Goal: Task Accomplishment & Management: Use online tool/utility

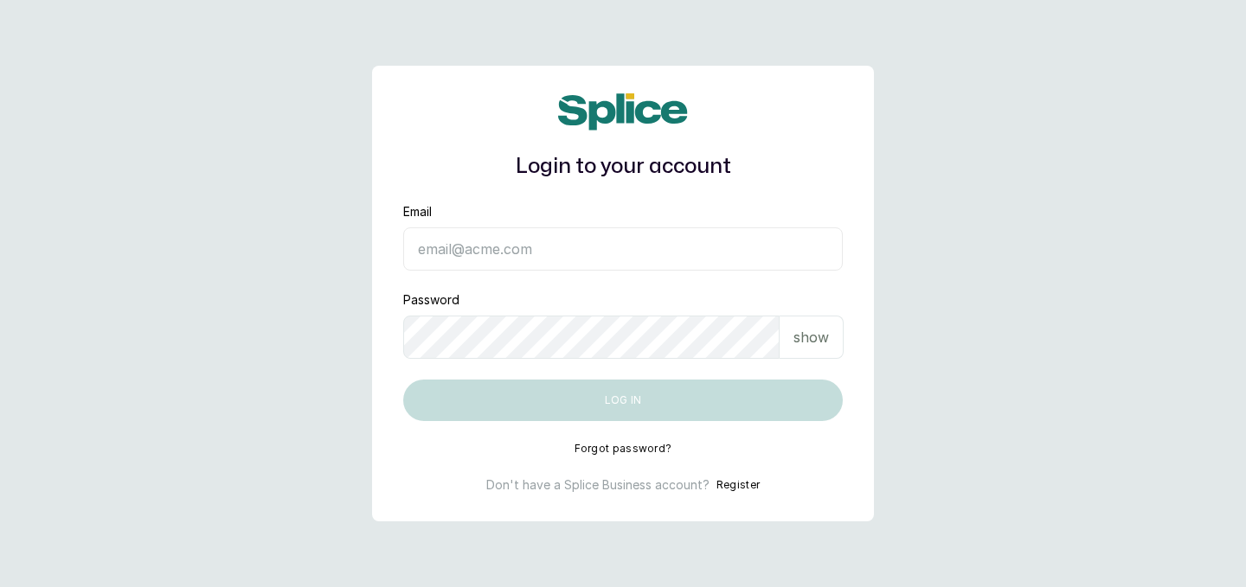
type input "[EMAIL_ADDRESS][DOMAIN_NAME]"
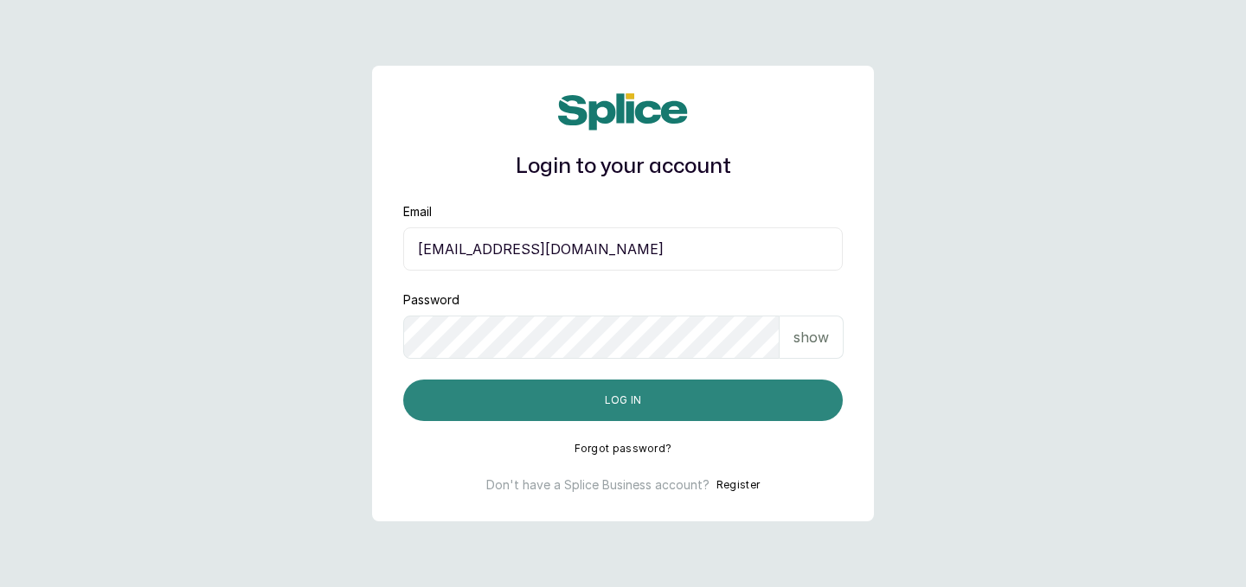
click at [726, 393] on button "Log in" at bounding box center [622, 401] width 439 height 42
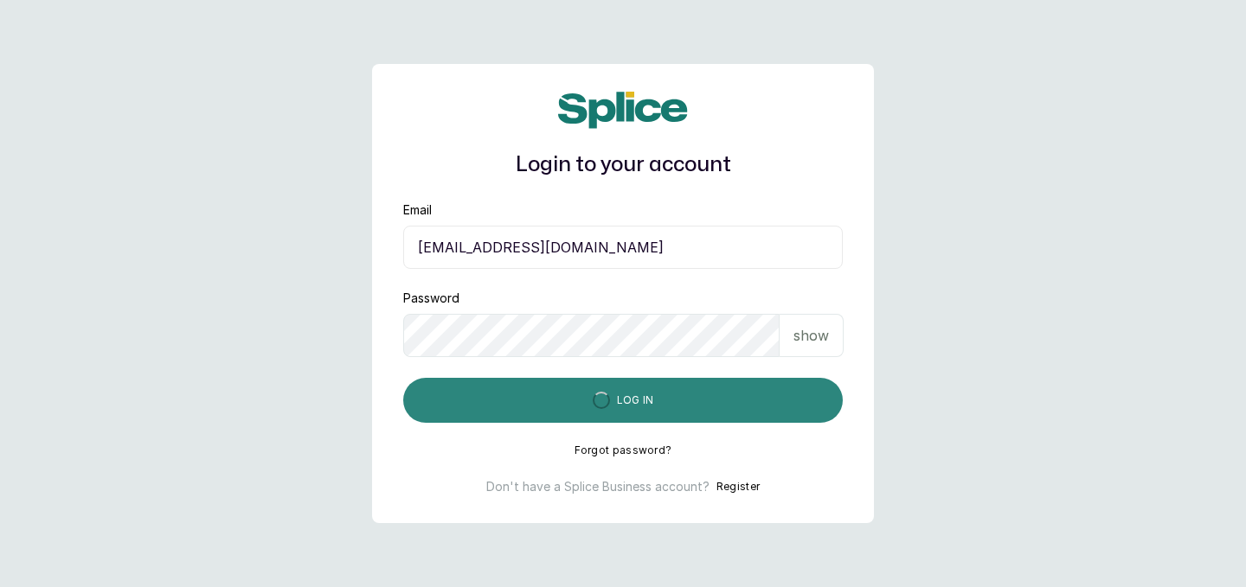
click at [726, 393] on button "Log in" at bounding box center [622, 400] width 439 height 45
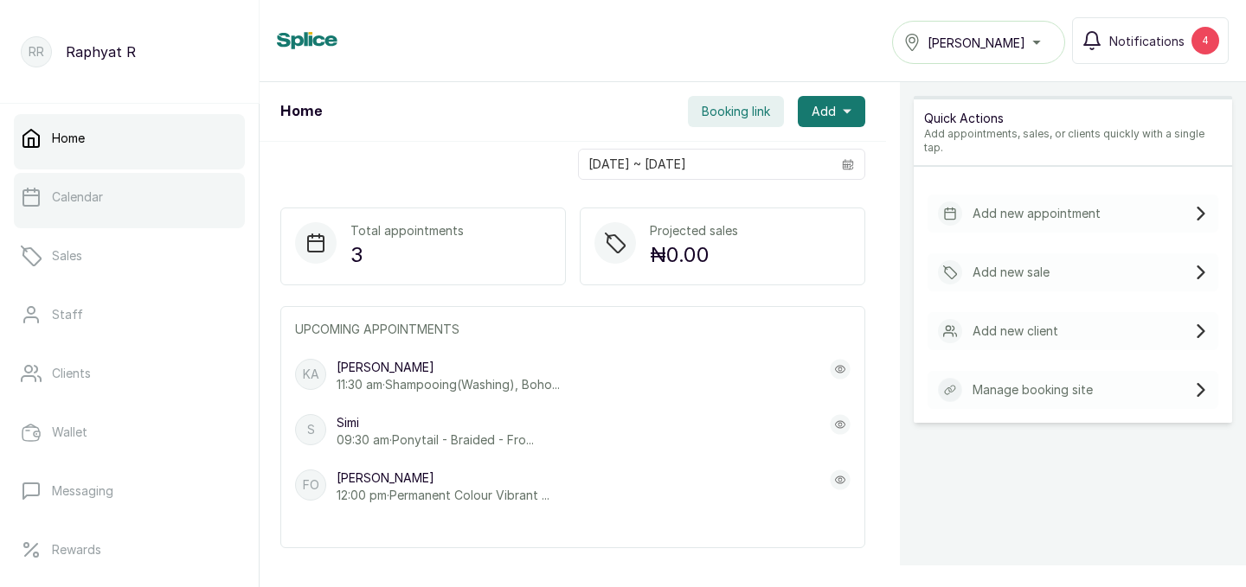
click at [90, 196] on p "Calendar" at bounding box center [77, 197] width 51 height 17
